Goal: Information Seeking & Learning: Stay updated

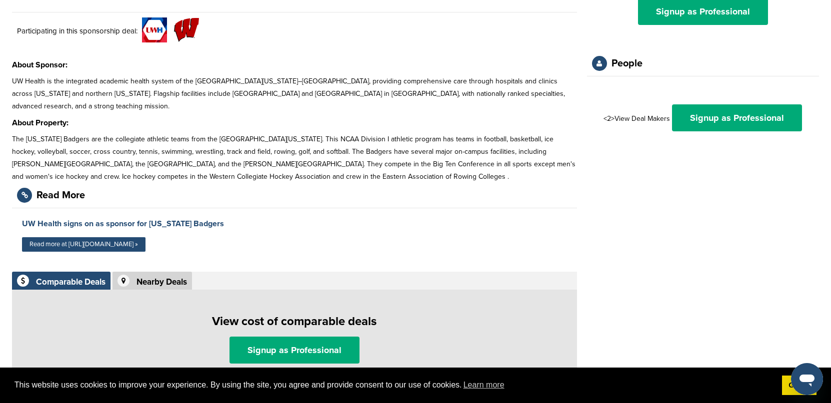
scroll to position [150, 0]
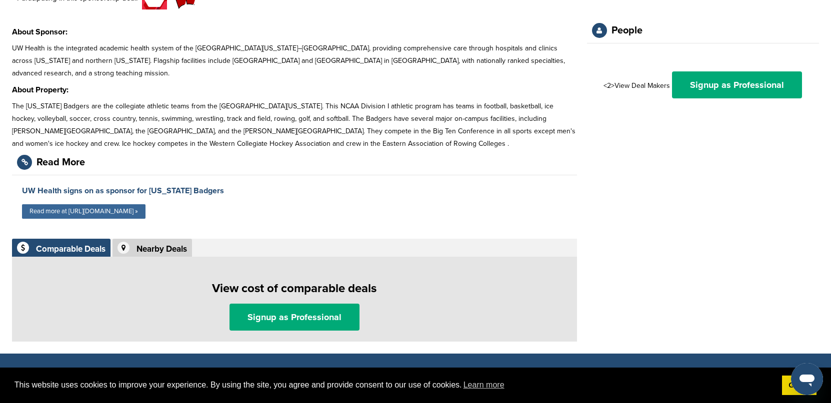
click at [128, 208] on link "Read more at https://www.learfield.com »" at bounding box center [83, 211] width 123 height 14
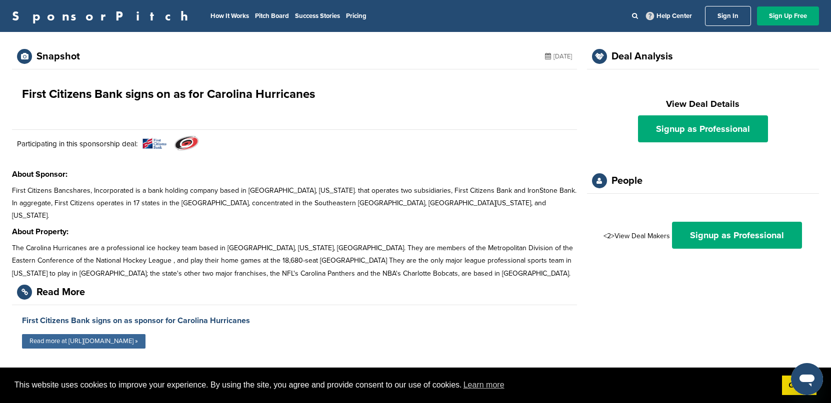
click at [104, 334] on link "Read more at [URL][DOMAIN_NAME] »" at bounding box center [83, 341] width 123 height 14
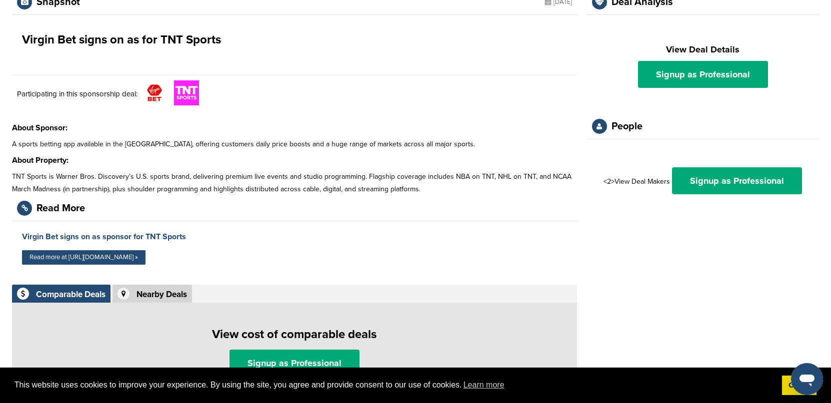
scroll to position [65, 0]
